Goal: Task Accomplishment & Management: Complete application form

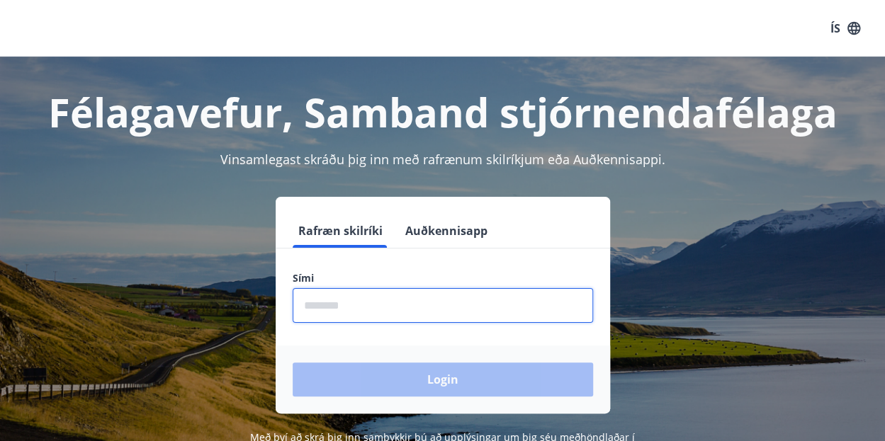
click at [463, 304] on input "phone" at bounding box center [443, 305] width 300 height 35
type input "********"
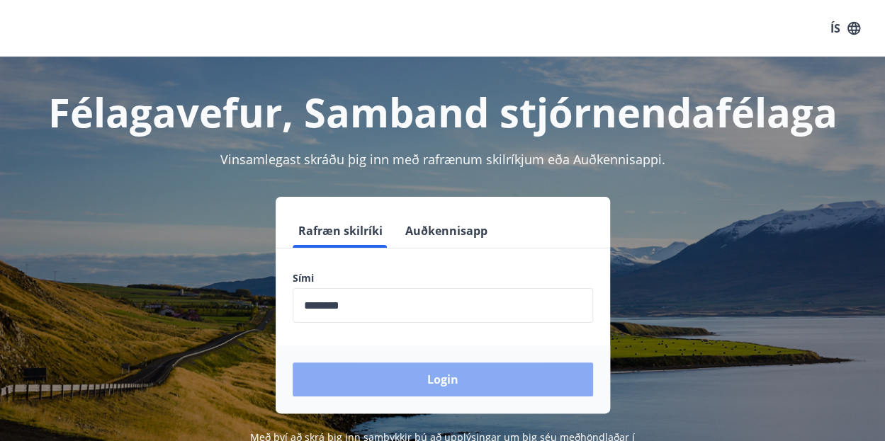
click at [375, 382] on button "Login" at bounding box center [443, 380] width 300 height 34
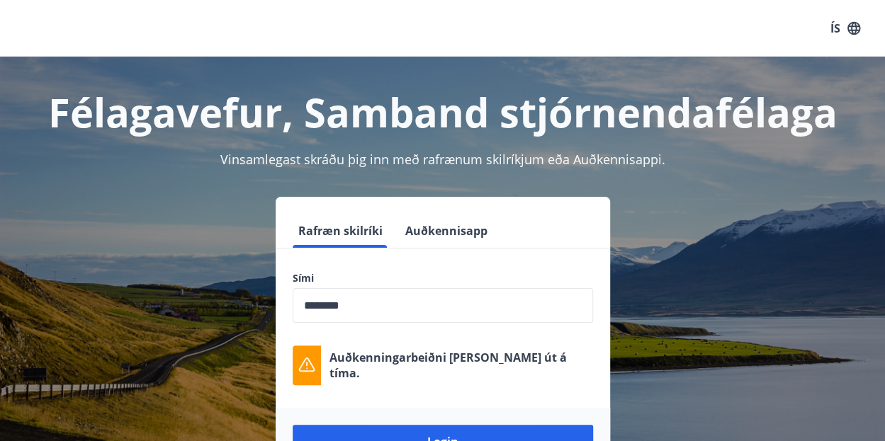
scroll to position [101, 0]
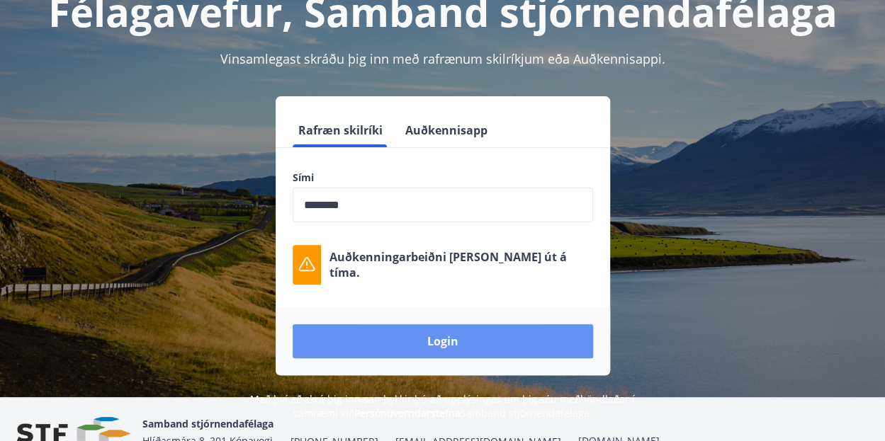
click at [498, 332] on button "Login" at bounding box center [443, 341] width 300 height 34
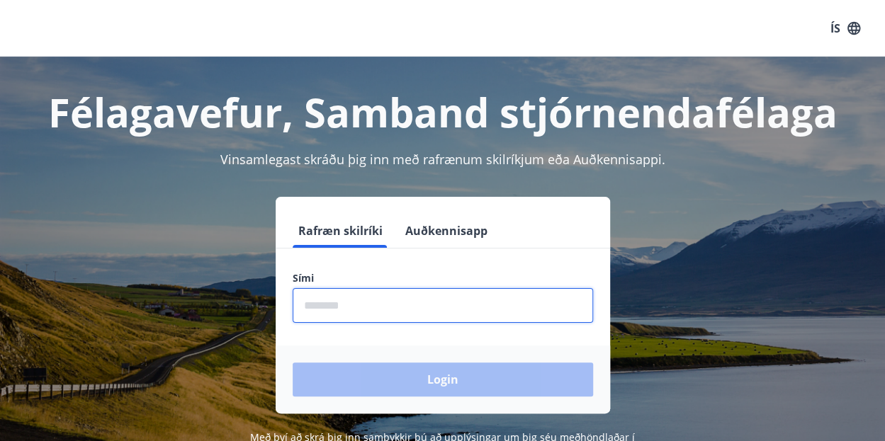
click at [369, 290] on input "phone" at bounding box center [443, 305] width 300 height 35
type input "********"
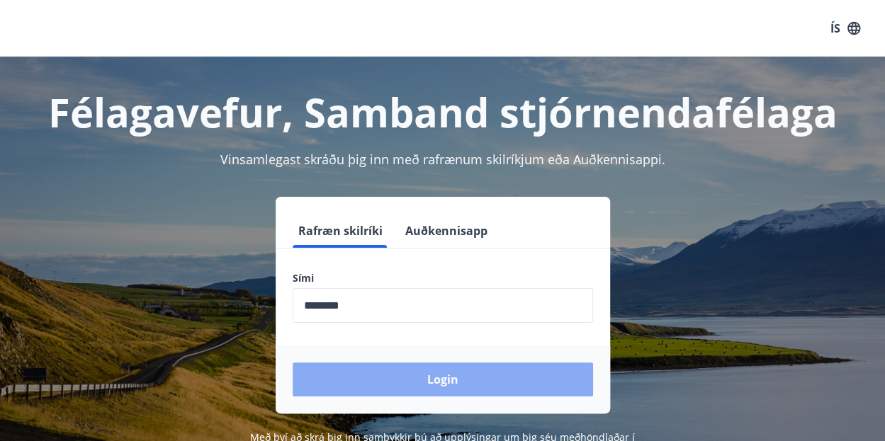
click at [397, 388] on button "Login" at bounding box center [443, 380] width 300 height 34
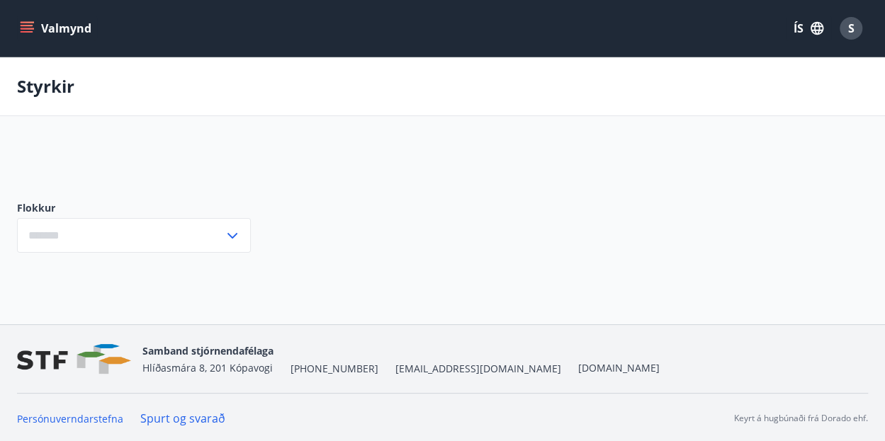
type input "***"
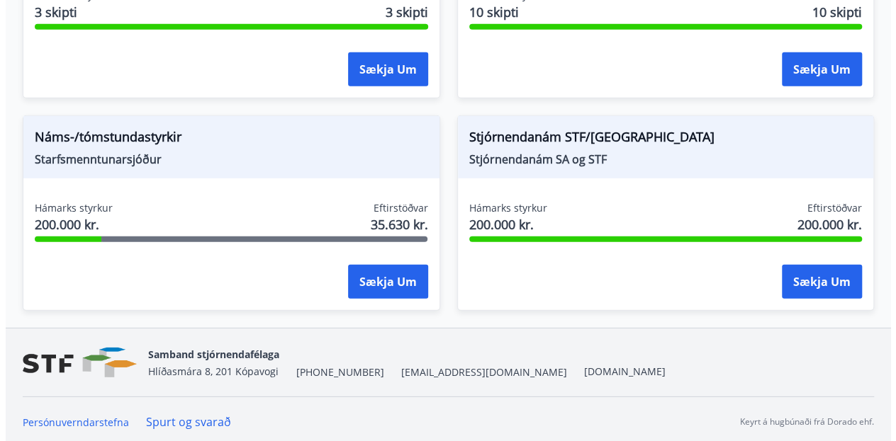
scroll to position [1921, 0]
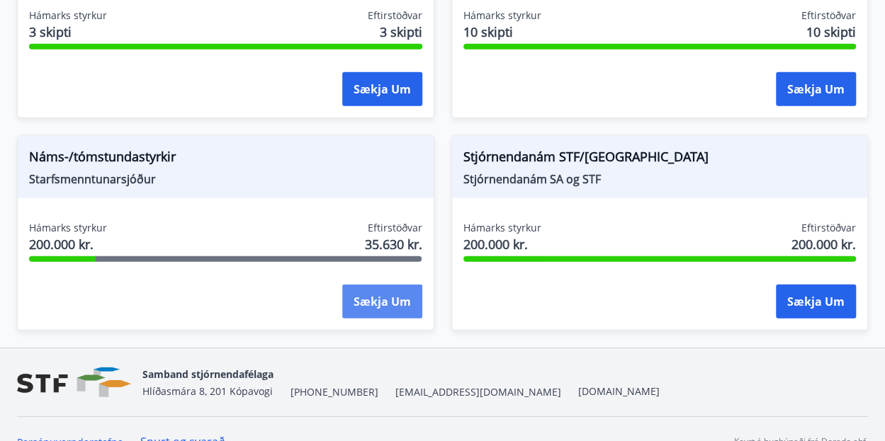
click at [364, 288] on button "Sækja um" at bounding box center [382, 302] width 80 height 34
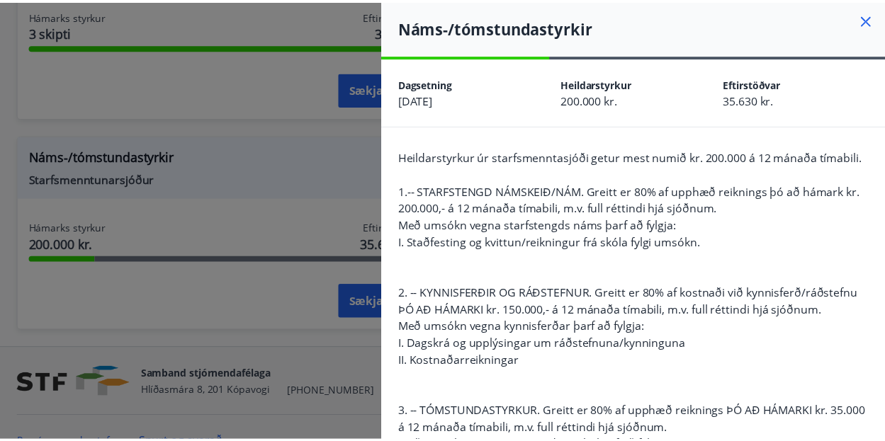
scroll to position [0, 0]
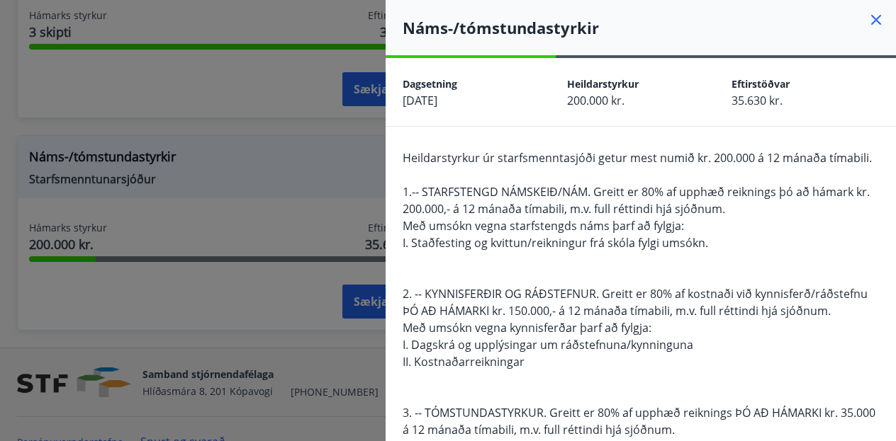
click at [38, 337] on div at bounding box center [448, 220] width 896 height 441
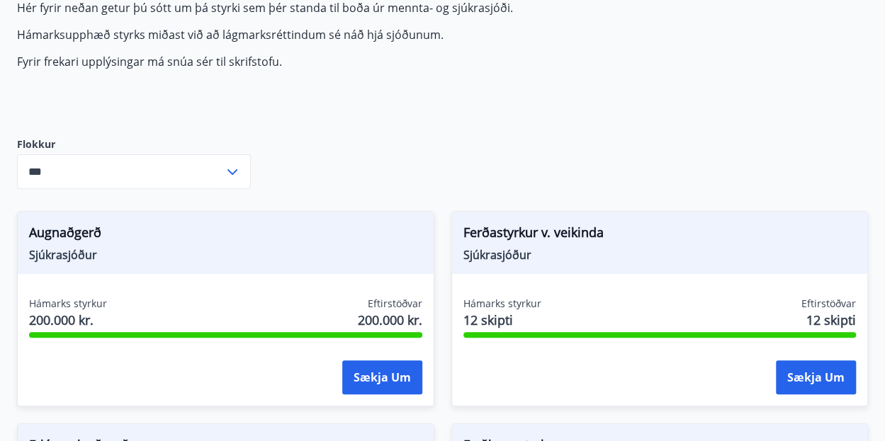
scroll to position [144, 0]
click at [391, 393] on button "Sækja um" at bounding box center [382, 378] width 80 height 34
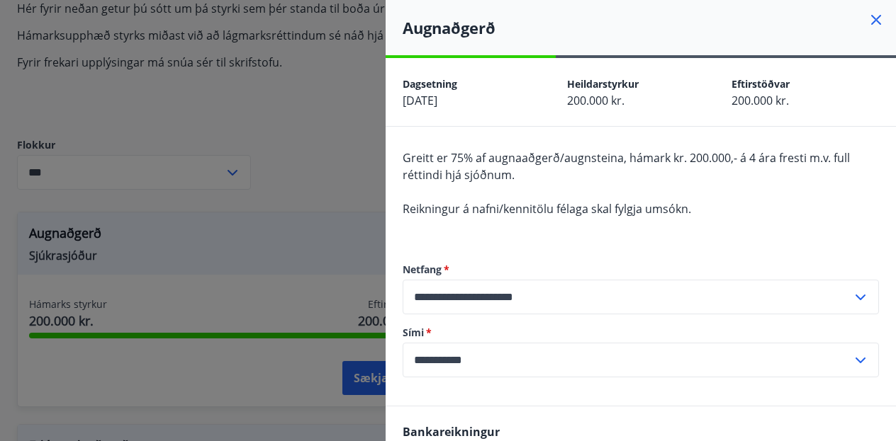
click at [317, 157] on div at bounding box center [448, 220] width 896 height 441
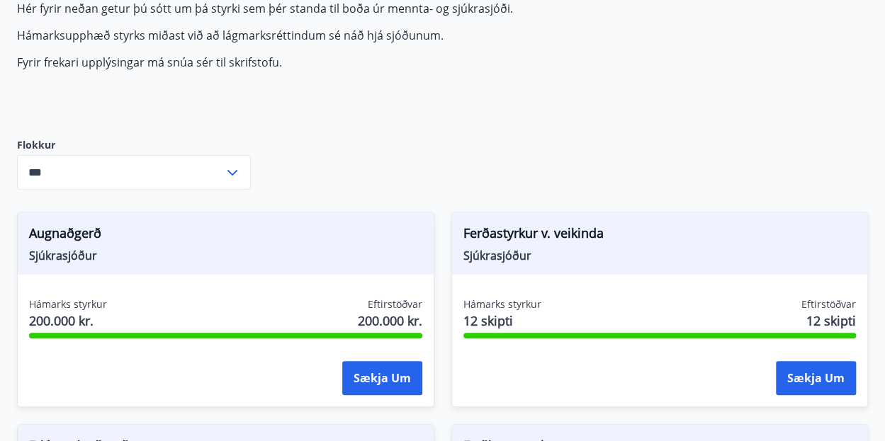
scroll to position [0, 0]
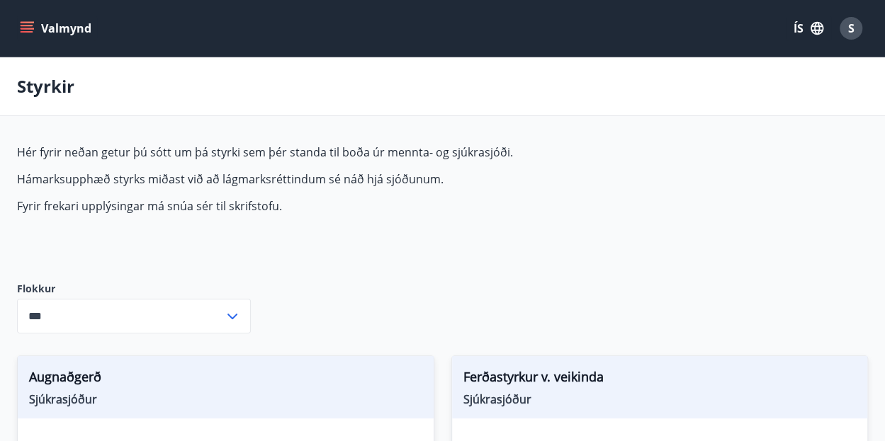
click at [18, 26] on button "Valmynd" at bounding box center [57, 29] width 80 height 26
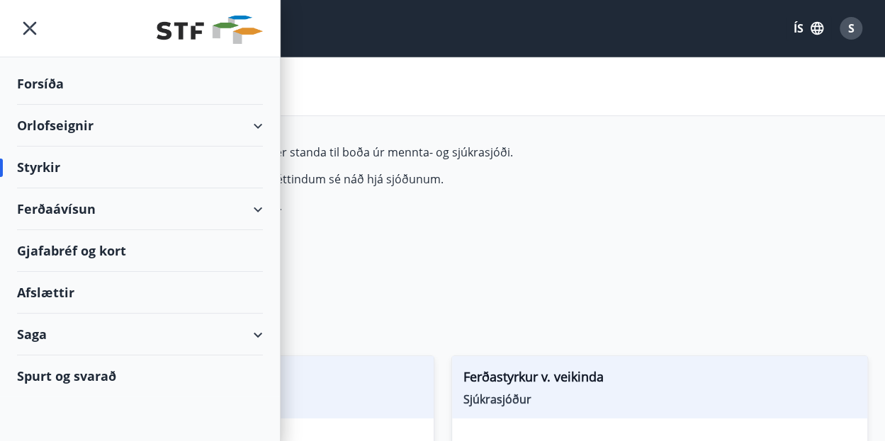
click at [266, 334] on div "Saga" at bounding box center [140, 335] width 280 height 42
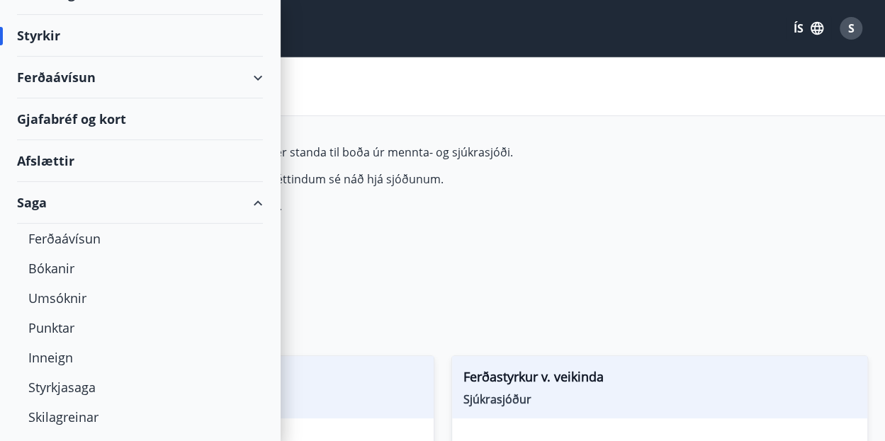
scroll to position [162, 0]
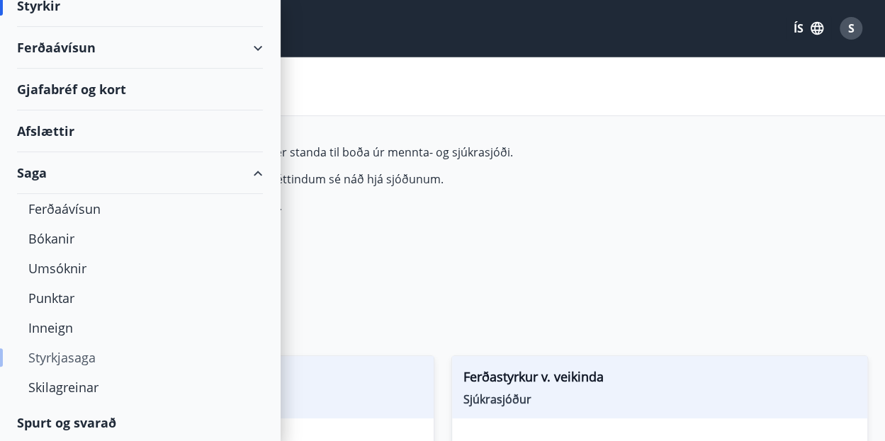
click at [64, 363] on div "Styrkjasaga" at bounding box center [139, 358] width 223 height 30
